Goal: Find specific page/section: Find specific page/section

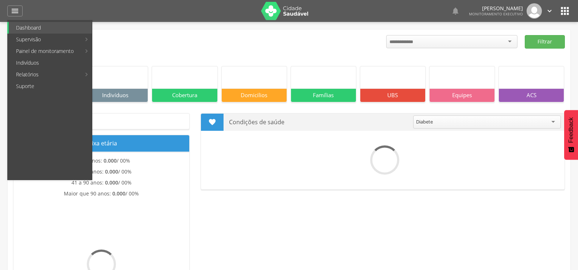
click at [37, 65] on link "Indivíduos" at bounding box center [50, 63] width 83 height 12
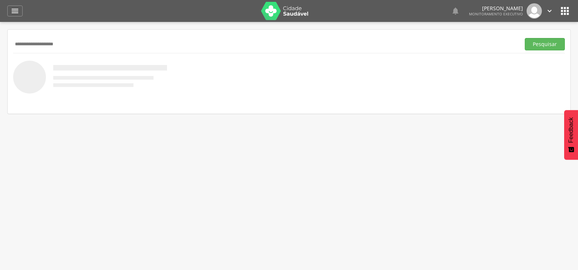
type input "**********"
click at [525, 38] on button "Pesquisar" at bounding box center [545, 44] width 40 height 12
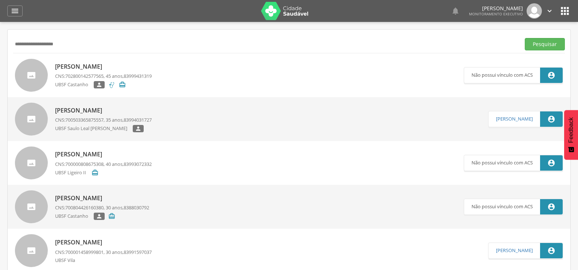
click at [0, 183] on div " Supervisão  Distritos  Ubs Coordenador: - Queimadas / PB Intervalo de Tempo…" at bounding box center [289, 157] width 578 height 270
click at [108, 71] on div "[PERSON_NAME] CNS: 702800142577565 , 45 anos, 83999431319 UBSF Castanho  " at bounding box center [103, 75] width 97 height 30
type input "**********"
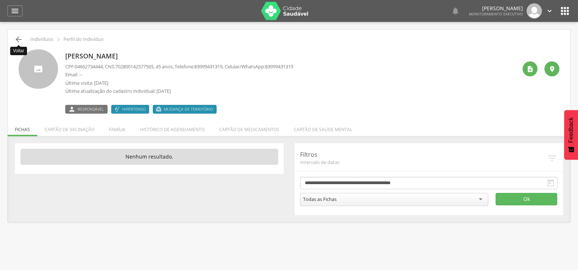
click at [20, 42] on icon "" at bounding box center [18, 39] width 9 height 9
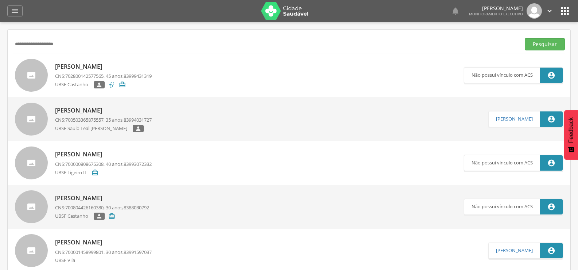
click at [74, 65] on p "[PERSON_NAME]" at bounding box center [103, 66] width 97 height 8
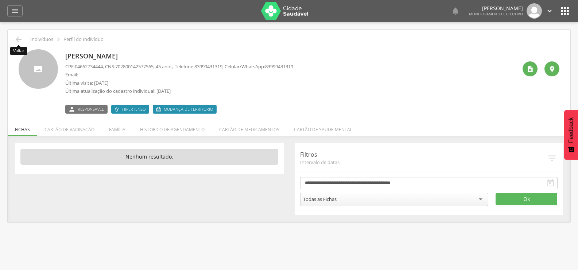
click at [21, 38] on icon "" at bounding box center [18, 39] width 9 height 9
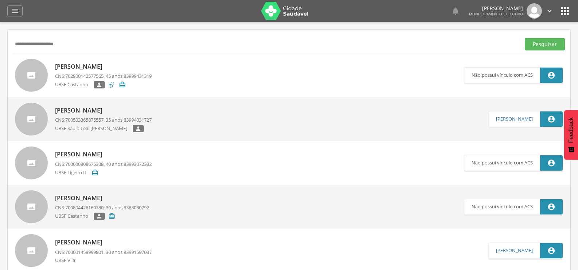
click at [93, 67] on p "[PERSON_NAME]" at bounding box center [103, 66] width 97 height 8
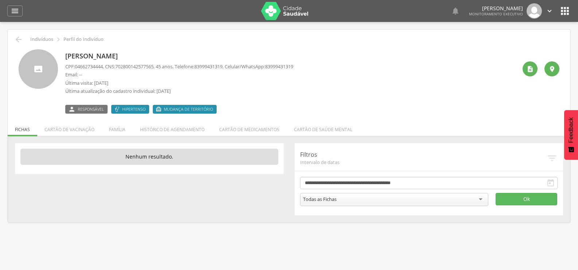
click at [20, 44] on div "[PERSON_NAME] CPF: 04662734444 , CNS: [PHONE_NUMBER] , 45 anos, Telefone: [PHON…" at bounding box center [289, 79] width 552 height 70
click at [20, 40] on icon "" at bounding box center [18, 39] width 9 height 9
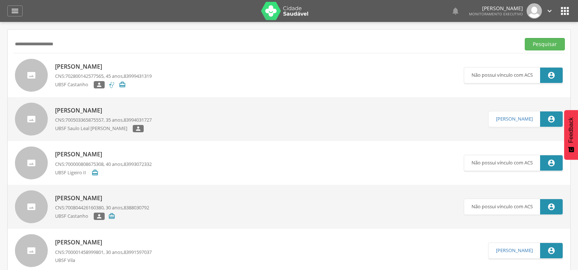
drag, startPoint x: 89, startPoint y: 47, endPoint x: 9, endPoint y: 54, distance: 80.2
click at [0, 53] on div " Supervisão  Distritos  Ubs Coordenador: - Queimadas / PB Intervalo de Tempo…" at bounding box center [289, 157] width 578 height 270
